Goal: Task Accomplishment & Management: Use online tool/utility

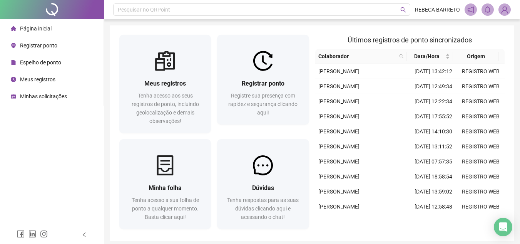
click at [39, 64] on span "Espelho de ponto" at bounding box center [40, 62] width 41 height 6
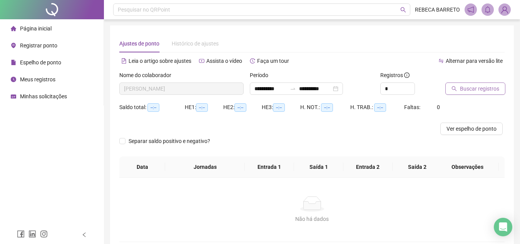
click at [484, 88] on span "Buscar registros" at bounding box center [479, 88] width 39 height 8
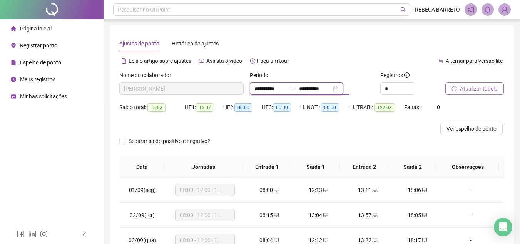
click at [332, 87] on input "**********" at bounding box center [315, 88] width 32 height 8
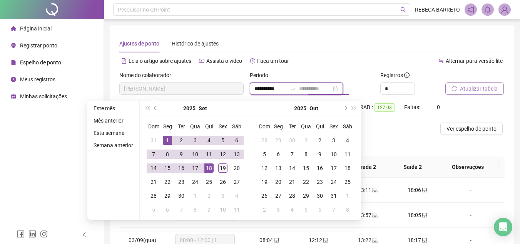
type input "**********"
click at [221, 170] on div "19" at bounding box center [222, 167] width 9 height 9
type input "**********"
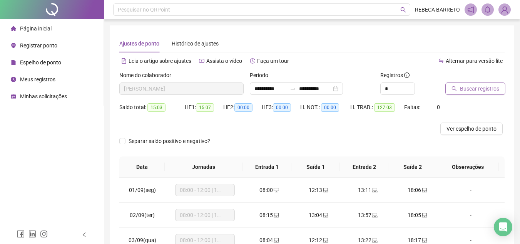
click at [463, 91] on span "Buscar registros" at bounding box center [479, 88] width 39 height 8
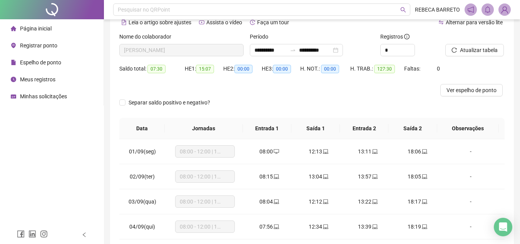
scroll to position [77, 0]
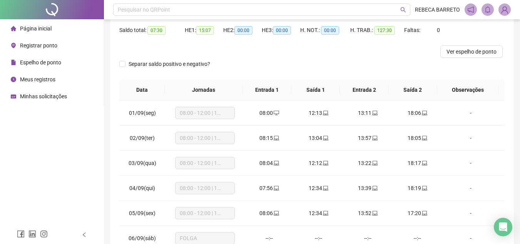
click at [174, 57] on div at bounding box center [263, 51] width 289 height 12
click at [174, 62] on span "Separar saldo positivo e negativo?" at bounding box center [170, 64] width 88 height 8
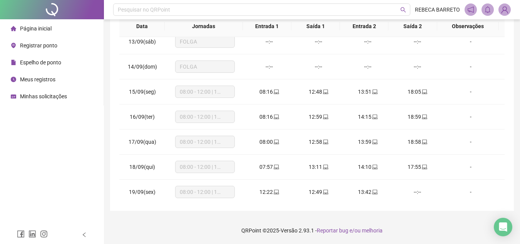
scroll to position [311, 0]
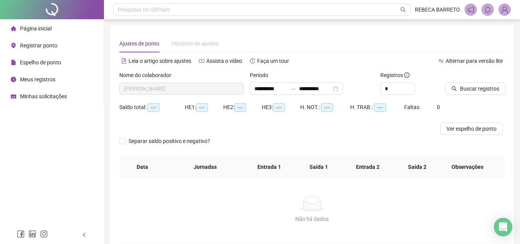
type input "**********"
drag, startPoint x: 37, startPoint y: 62, endPoint x: 45, endPoint y: 66, distance: 8.1
click at [37, 62] on span "Espelho de ponto" at bounding box center [40, 62] width 41 height 6
click at [54, 59] on span "Espelho de ponto" at bounding box center [40, 62] width 41 height 6
click at [38, 26] on span "Página inicial" at bounding box center [36, 28] width 32 height 6
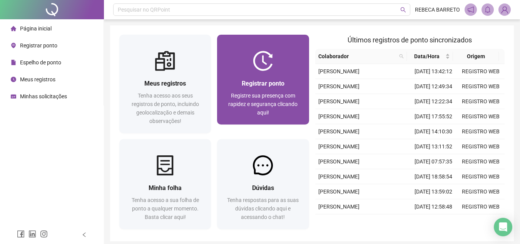
click at [258, 73] on div "Registrar ponto Registre sua presença com rapidez e segurança clicando aqui!" at bounding box center [263, 98] width 92 height 54
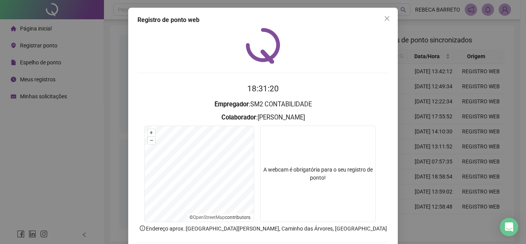
scroll to position [40, 0]
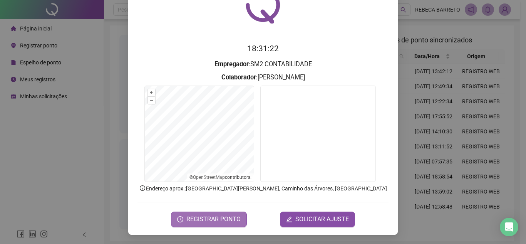
click at [204, 220] on span "REGISTRAR PONTO" at bounding box center [213, 219] width 54 height 9
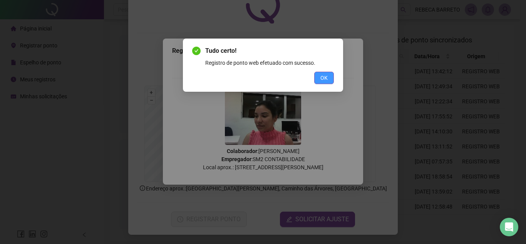
click at [332, 76] on button "OK" at bounding box center [324, 78] width 20 height 12
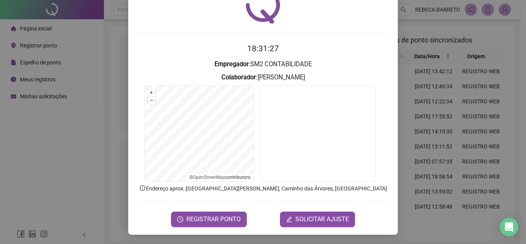
scroll to position [0, 0]
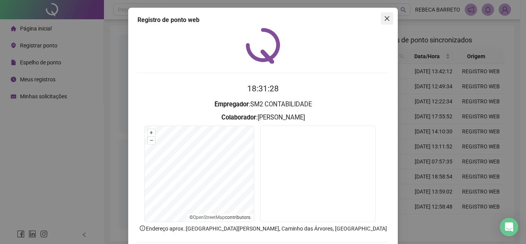
click at [386, 17] on icon "close" at bounding box center [387, 18] width 5 height 5
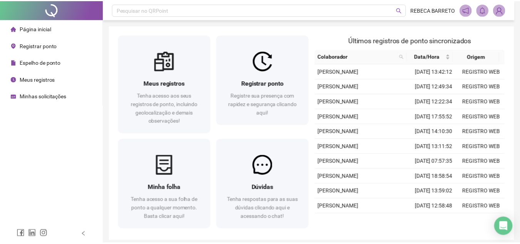
scroll to position [30, 0]
